Goal: Task Accomplishment & Management: Manage account settings

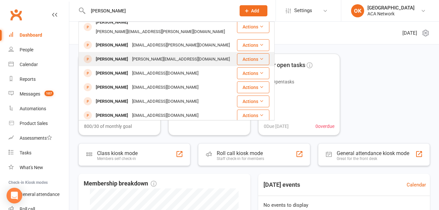
scroll to position [52, 0]
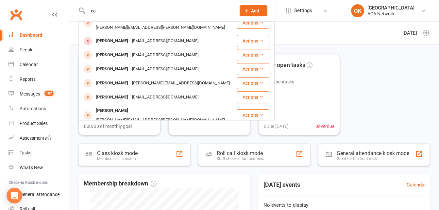
type input "c"
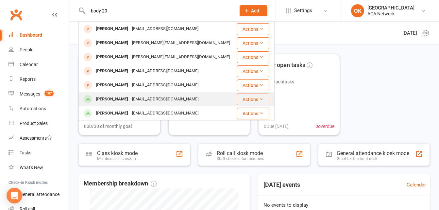
type input "body 20"
click at [180, 100] on div "[EMAIL_ADDRESS][DOMAIN_NAME]" at bounding box center [165, 98] width 70 height 9
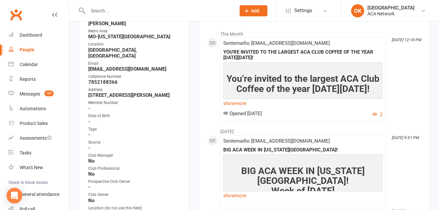
scroll to position [163, 0]
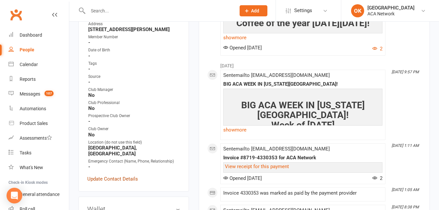
click at [114, 175] on link "Update Contact Details" at bounding box center [112, 179] width 51 height 8
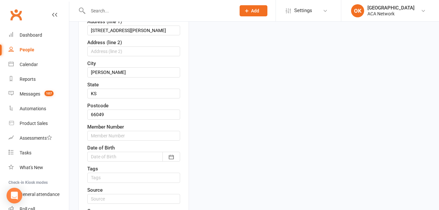
scroll to position [129, 0]
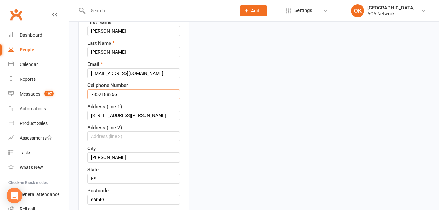
click at [98, 99] on input "7852188366" at bounding box center [133, 94] width 93 height 10
click at [124, 99] on input "[PHONE_NUMBER]" at bounding box center [133, 94] width 93 height 10
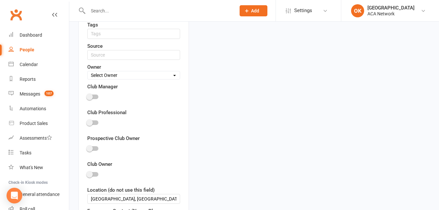
scroll to position [423, 0]
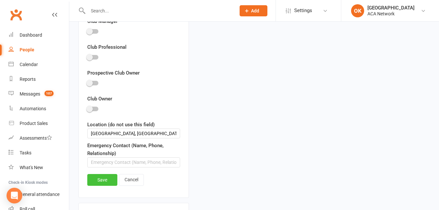
type input "[PHONE_NUMBER]"
click at [98, 186] on link "Save" at bounding box center [102, 180] width 30 height 12
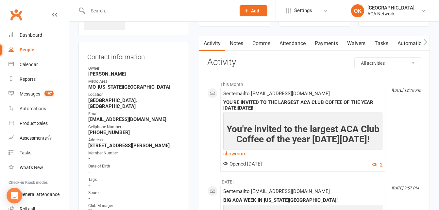
scroll to position [0, 0]
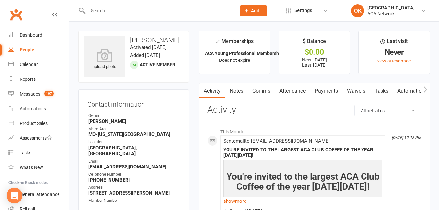
click at [110, 12] on input "text" at bounding box center [158, 10] width 145 height 9
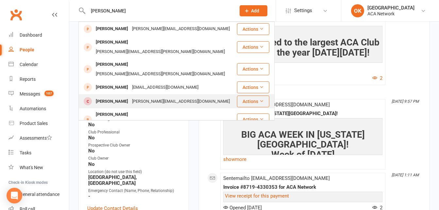
scroll to position [98, 0]
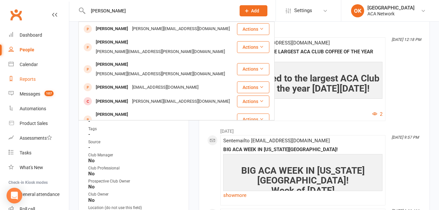
type input "[PERSON_NAME]"
click at [29, 80] on div "Reports" at bounding box center [28, 78] width 16 height 5
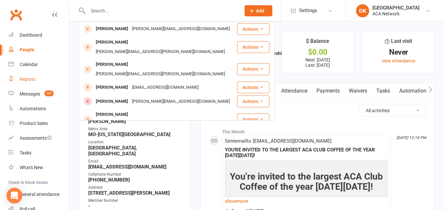
select select "100"
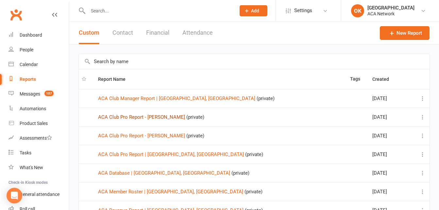
click at [155, 119] on link "ACA Club Pro Report - [PERSON_NAME]" at bounding box center [141, 117] width 87 height 6
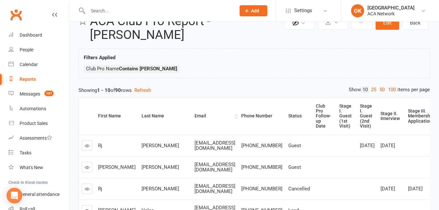
scroll to position [33, 0]
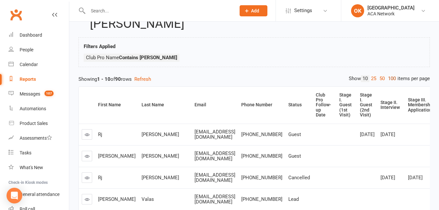
click at [390, 78] on link "100" at bounding box center [391, 78] width 11 height 7
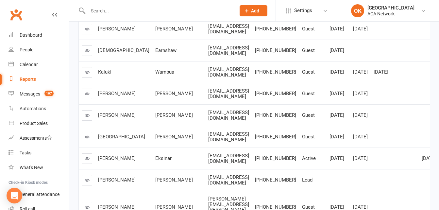
scroll to position [2073, 0]
click at [110, 8] on input "text" at bounding box center [158, 10] width 145 height 9
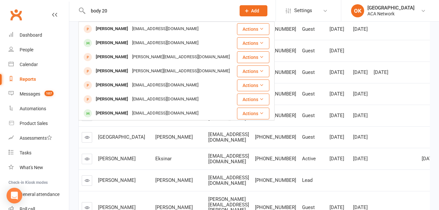
click at [90, 10] on input "body 20" at bounding box center [158, 10] width 145 height 9
type input "carsonbody 20"
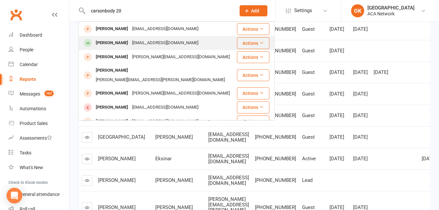
click at [167, 43] on div "[EMAIL_ADDRESS][DOMAIN_NAME]" at bounding box center [165, 42] width 70 height 9
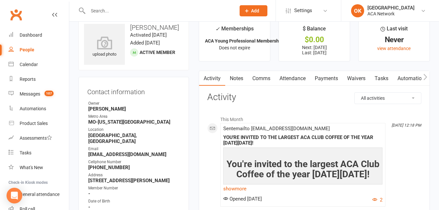
scroll to position [33, 0]
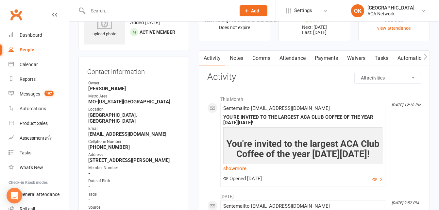
click at [108, 10] on input "text" at bounding box center [158, 10] width 145 height 9
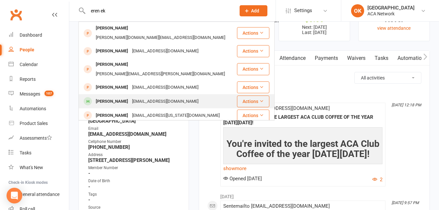
type input "eren ek"
click at [130, 97] on div "[EMAIL_ADDRESS][DOMAIN_NAME]" at bounding box center [165, 101] width 70 height 9
